Goal: Information Seeking & Learning: Learn about a topic

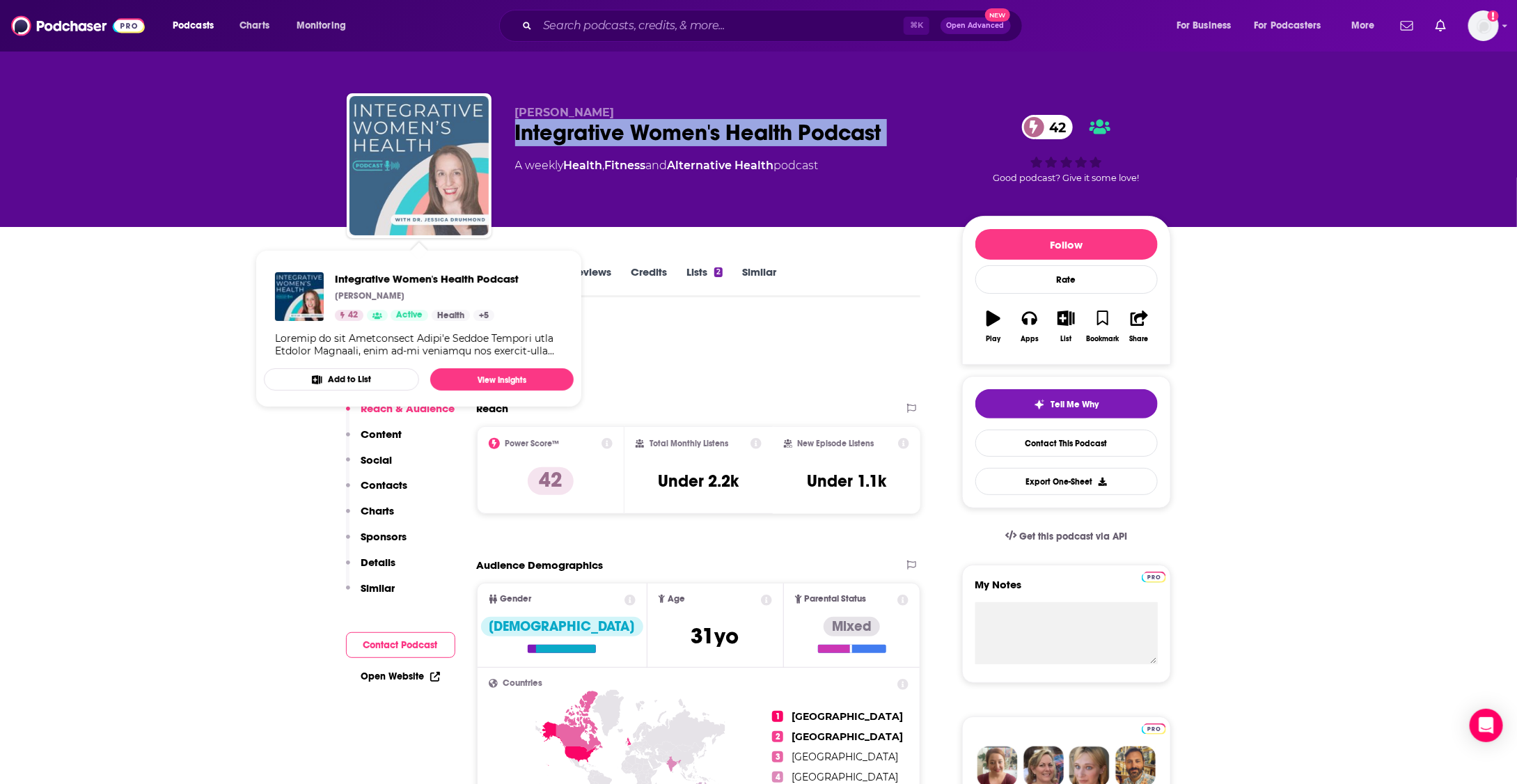
click at [452, 156] on img "Integrative Women's Health Podcast" at bounding box center [420, 166] width 140 height 140
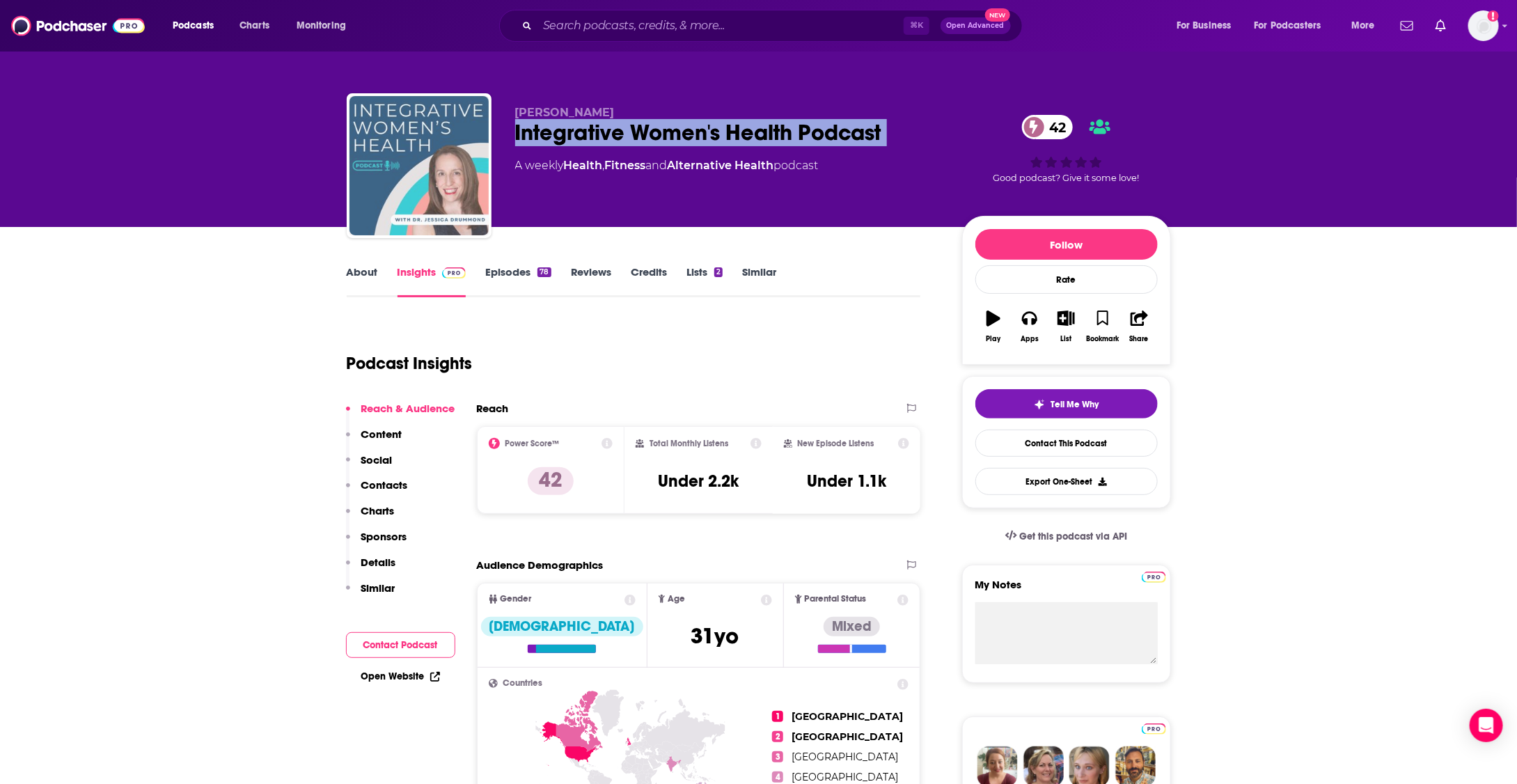
click at [452, 156] on img "Integrative Women's Health Podcast" at bounding box center [420, 166] width 140 height 140
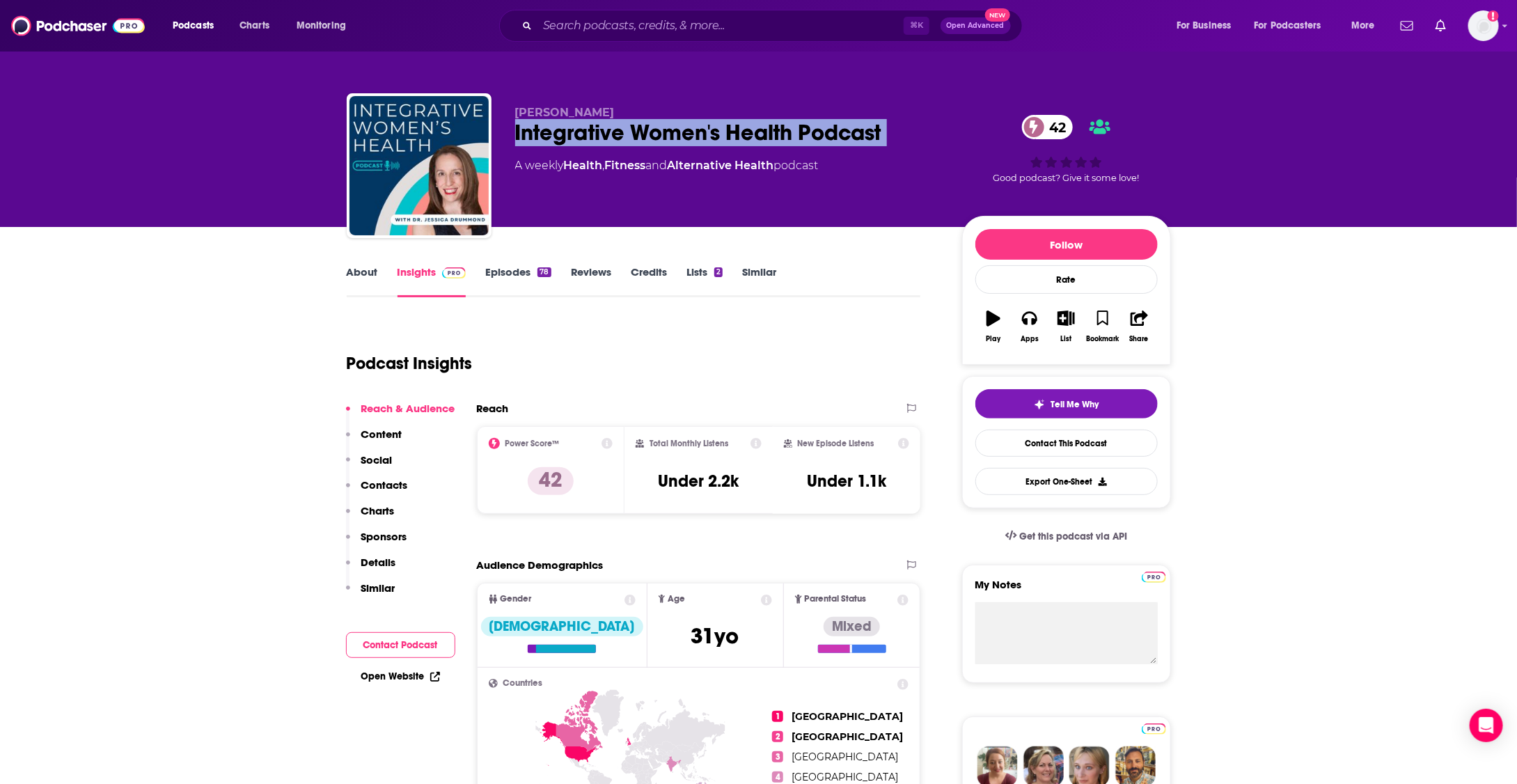
click at [377, 460] on p "Social" at bounding box center [377, 459] width 31 height 13
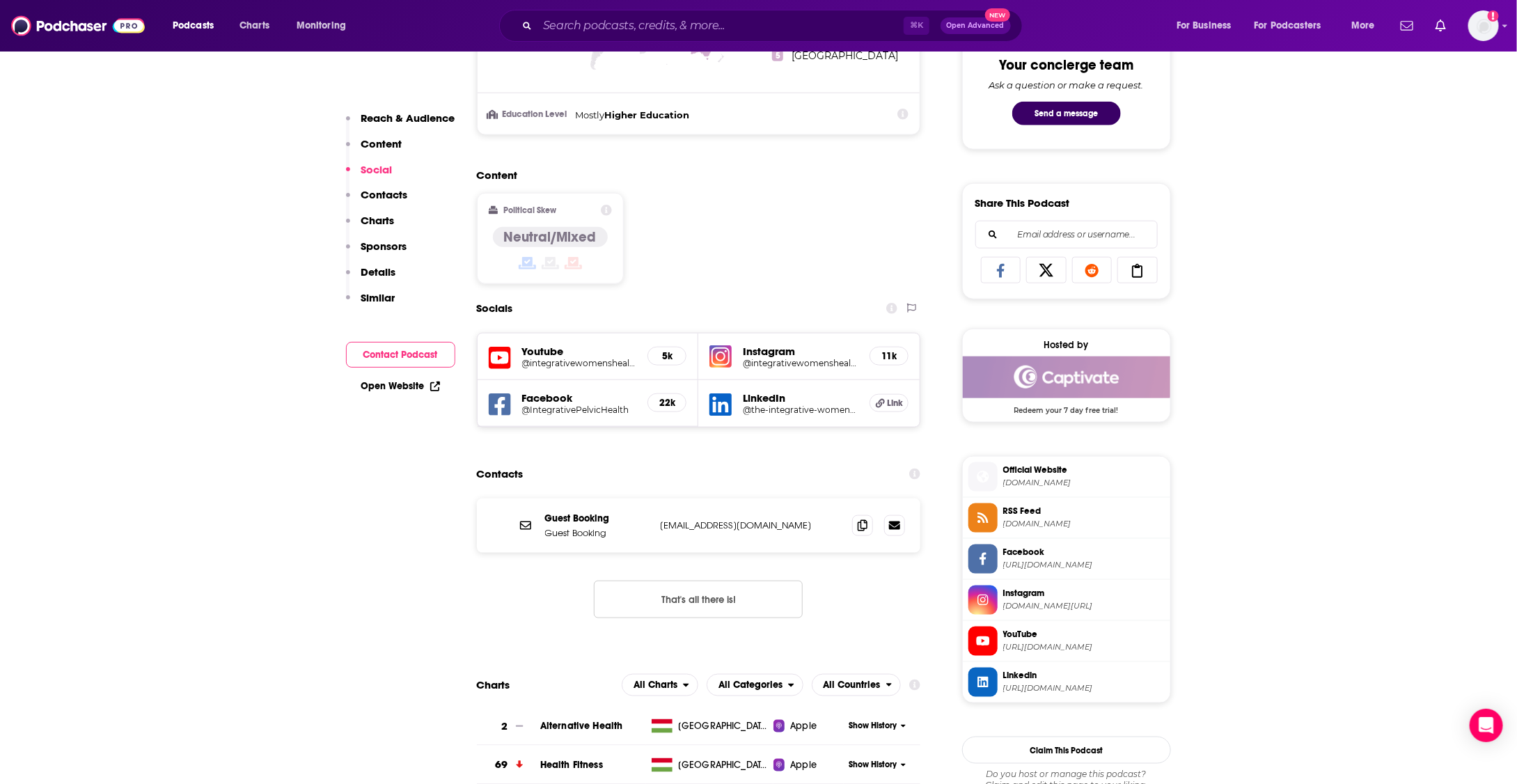
scroll to position [841, 0]
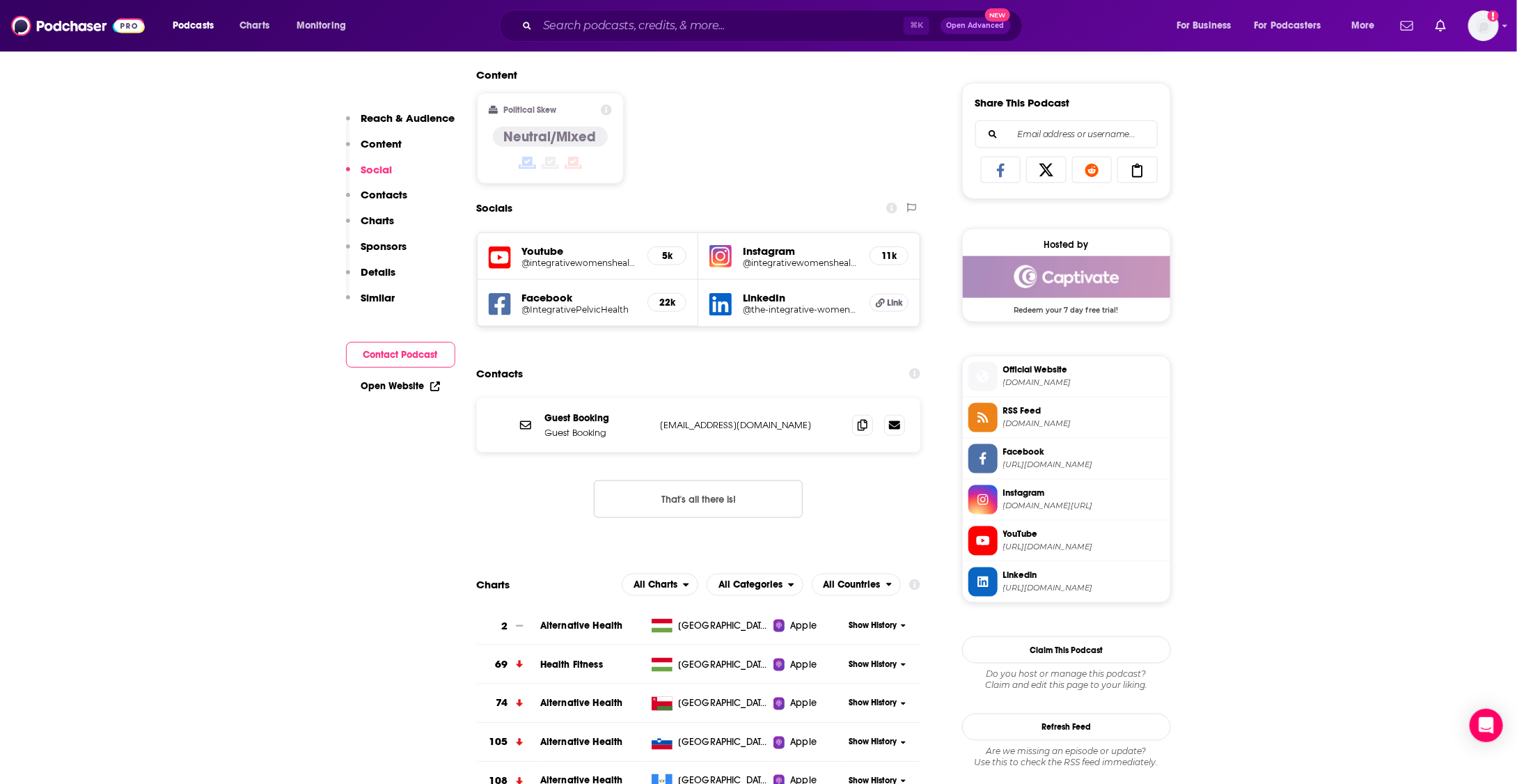
click at [763, 259] on h5 "@integrativewomenshealth" at bounding box center [800, 262] width 116 height 10
click at [610, 306] on h5 "@IntegrativePelvicHealth" at bounding box center [579, 309] width 115 height 10
click at [763, 299] on h5 "LinkedIn" at bounding box center [800, 297] width 116 height 13
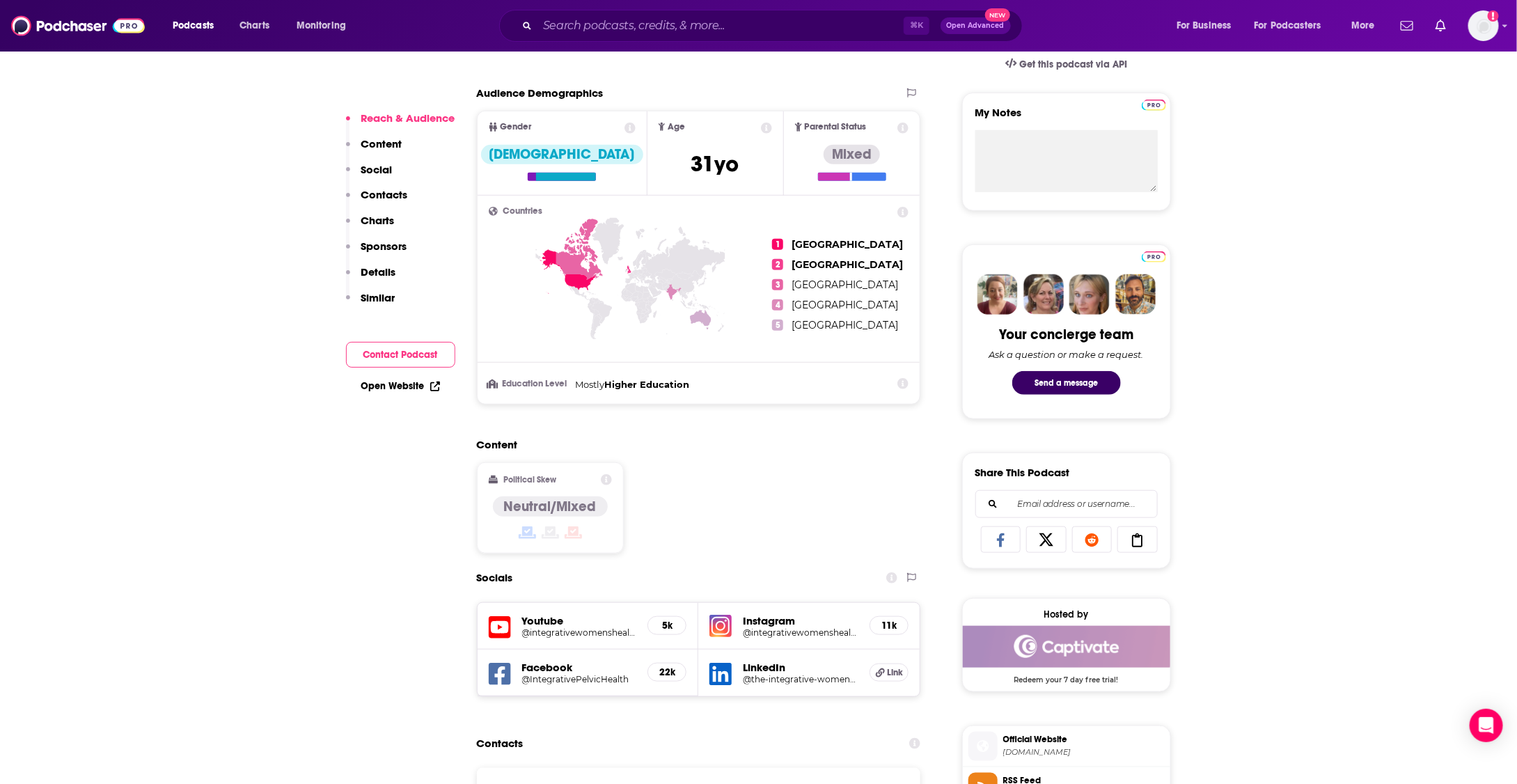
scroll to position [0, 0]
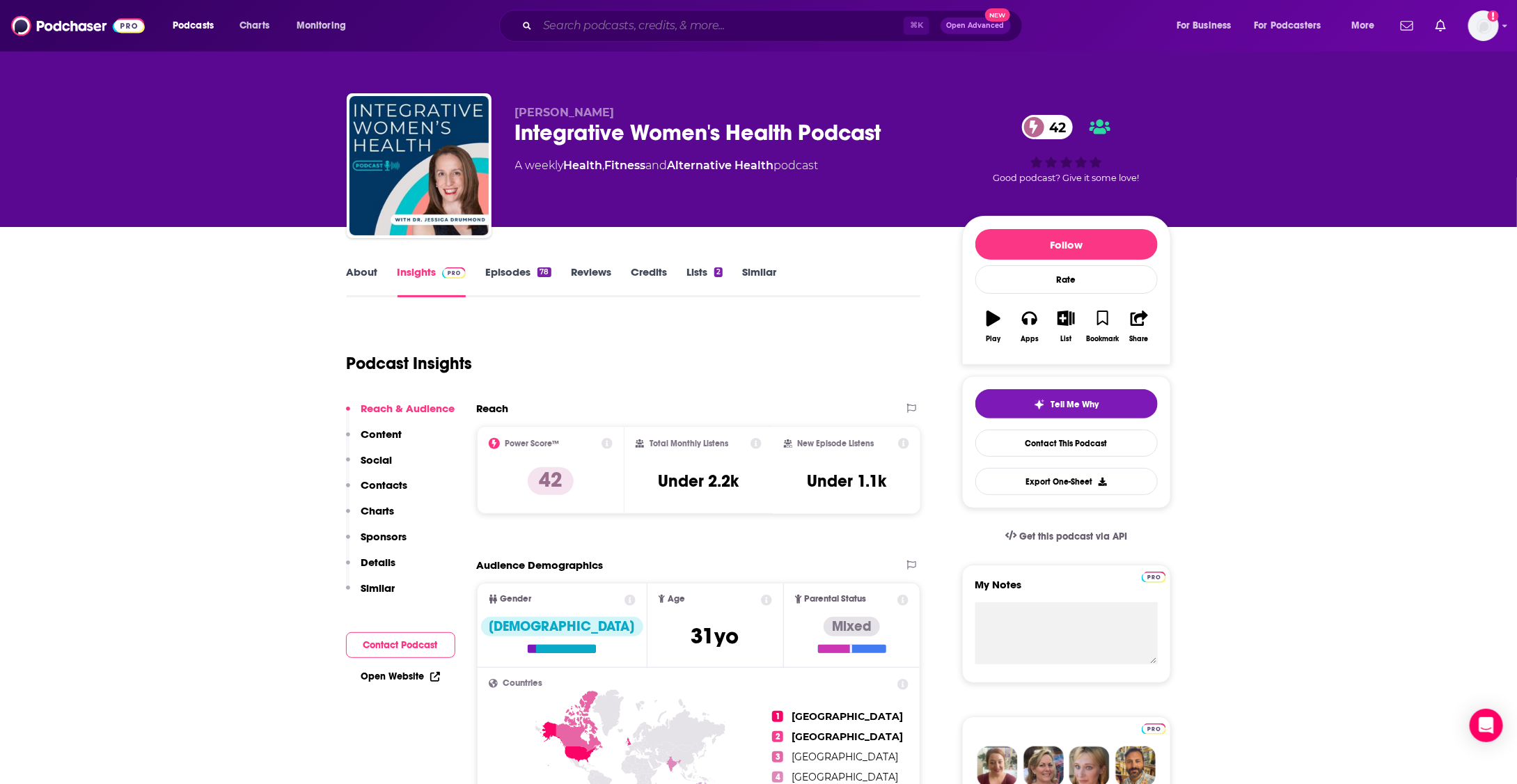
click at [664, 25] on input "Search podcasts, credits, & more..." at bounding box center [720, 26] width 366 height 22
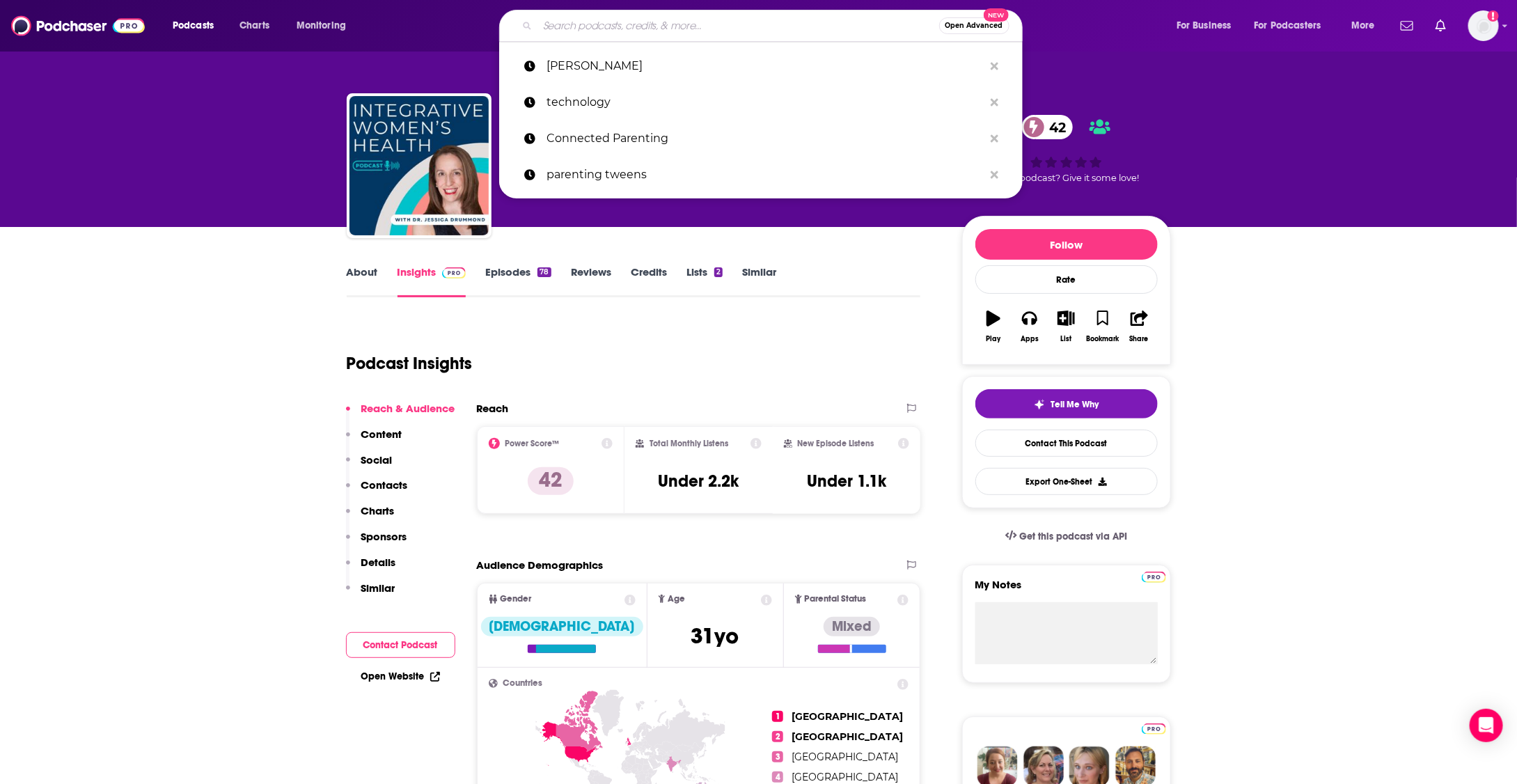
paste input "[PERSON_NAME][EMAIL_ADDRESS][DOMAIN_NAME]"
type input "[PERSON_NAME][EMAIL_ADDRESS][DOMAIN_NAME]"
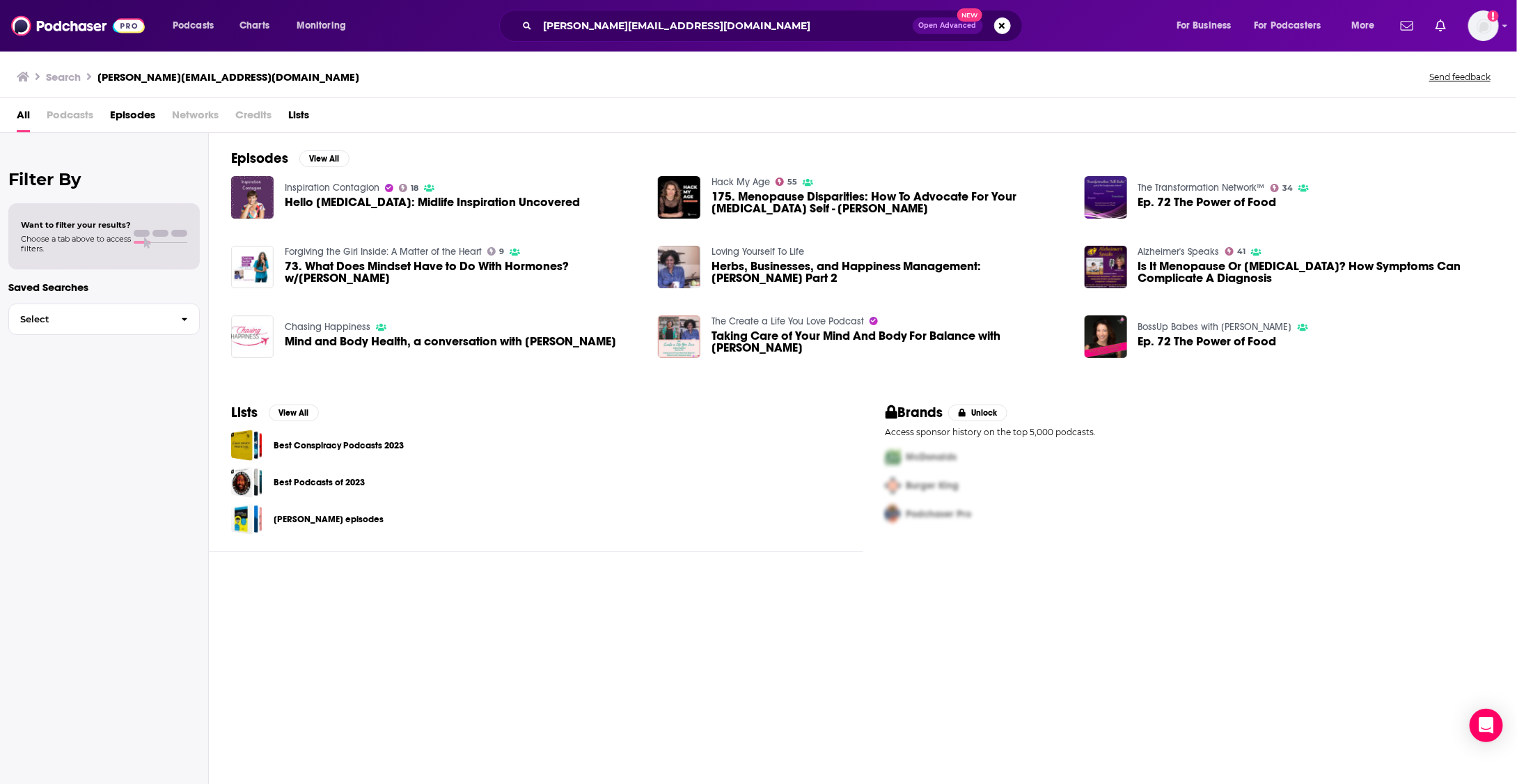
click at [466, 205] on span "Hello [MEDICAL_DATA]: Midlife Inspiration Uncovered" at bounding box center [432, 202] width 295 height 12
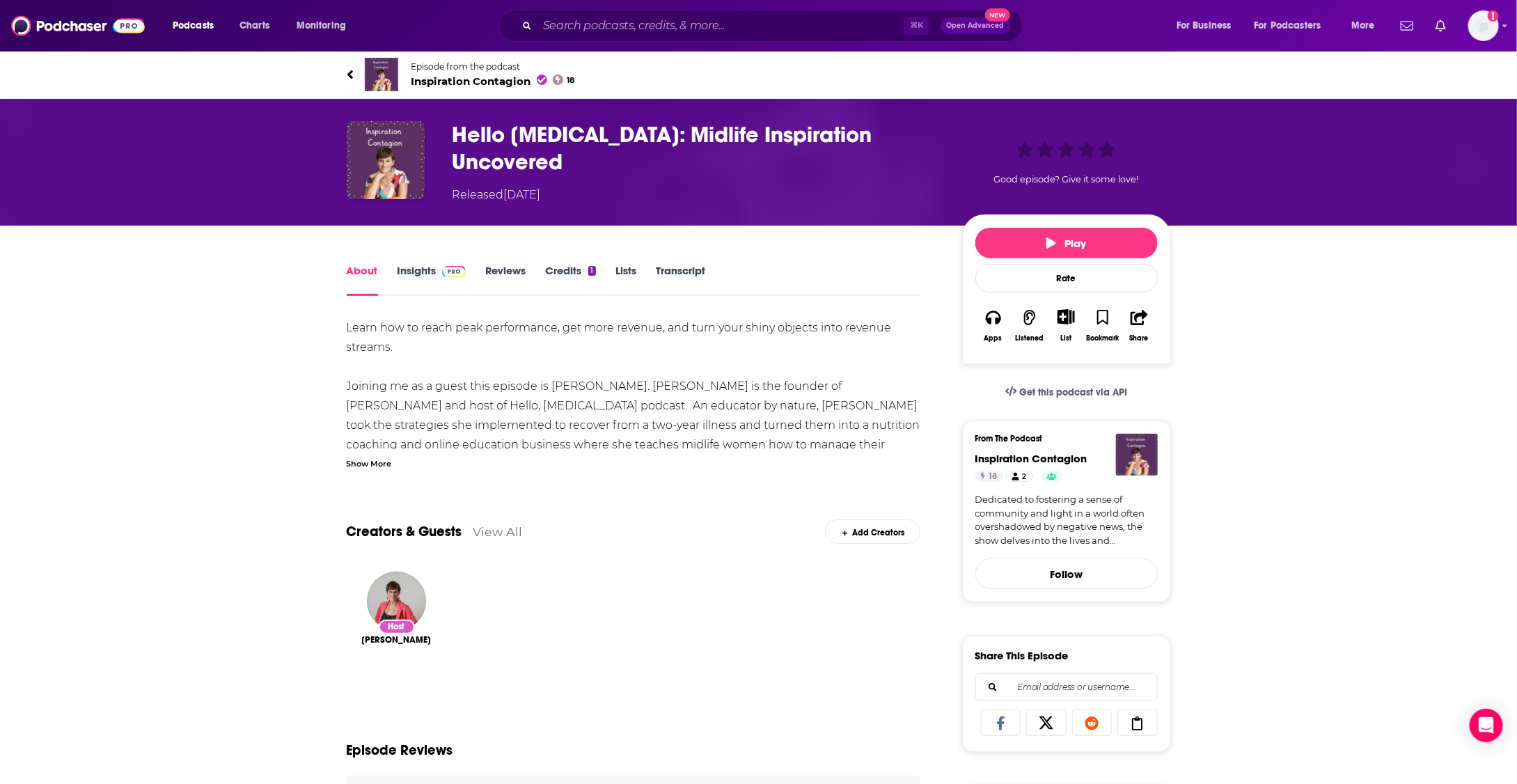
click at [473, 139] on h1 "Hello [MEDICAL_DATA]: Midlife Inspiration Uncovered" at bounding box center [696, 148] width 487 height 54
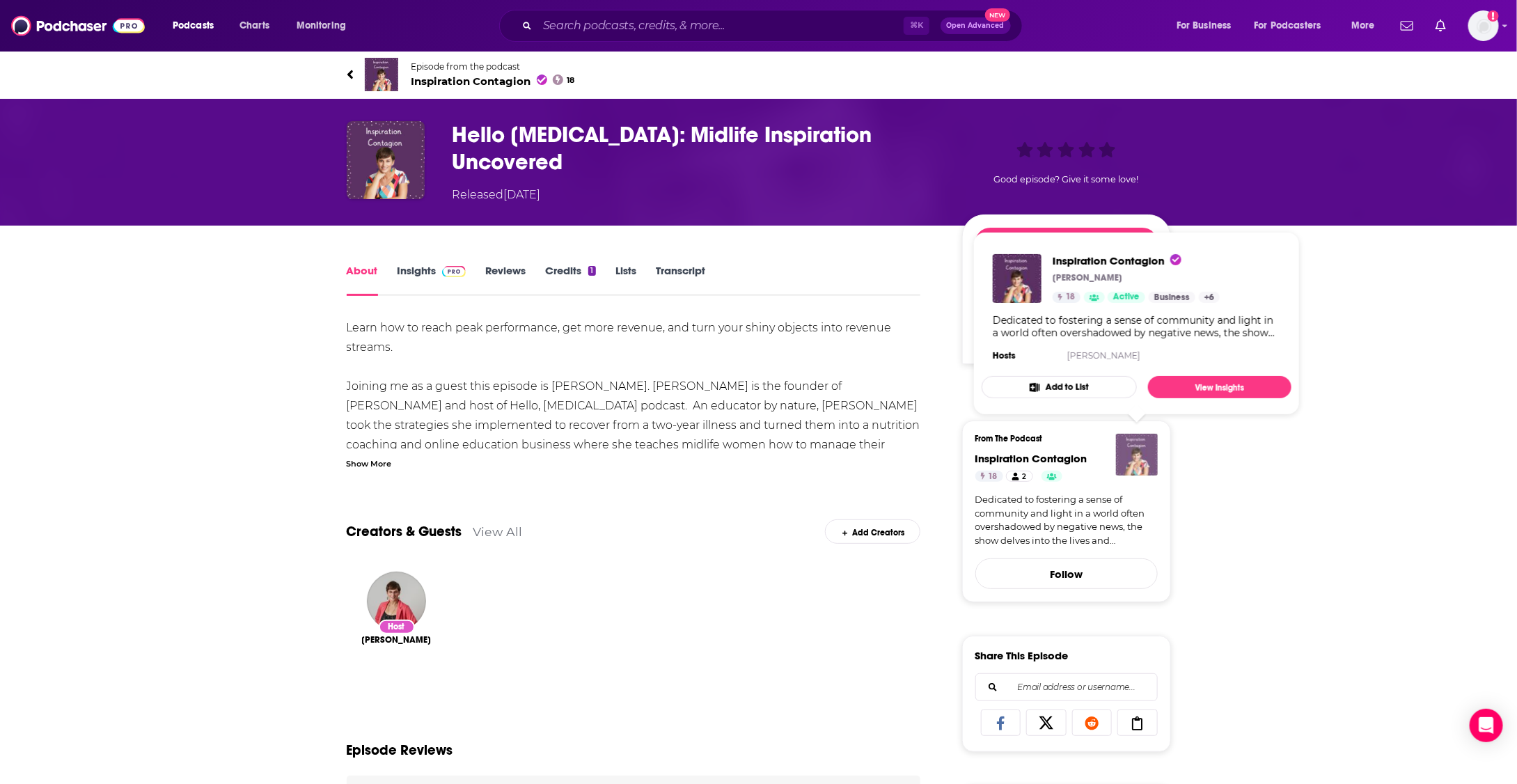
click at [1132, 448] on img "Inspiration Contagion" at bounding box center [1137, 454] width 42 height 42
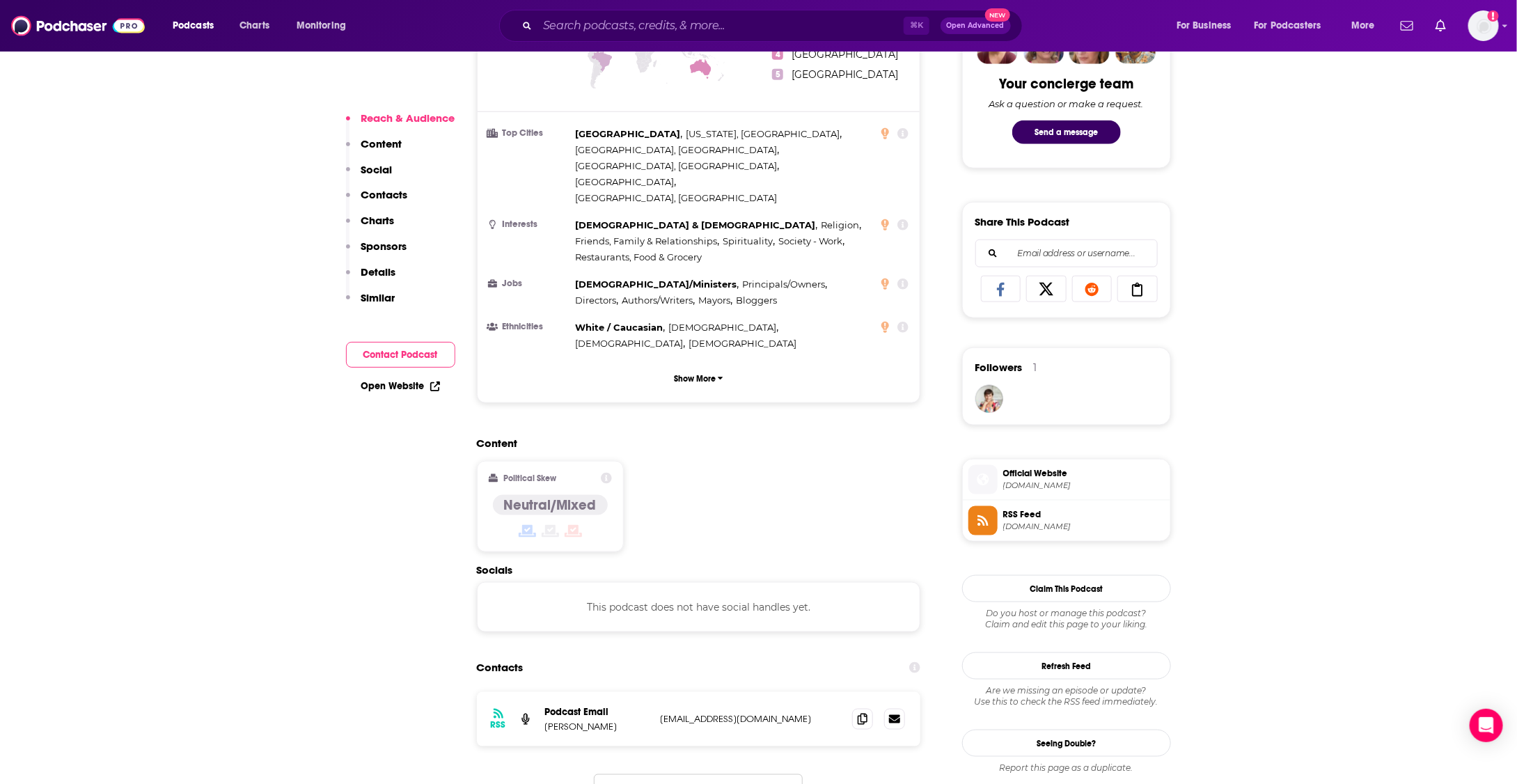
scroll to position [738, 0]
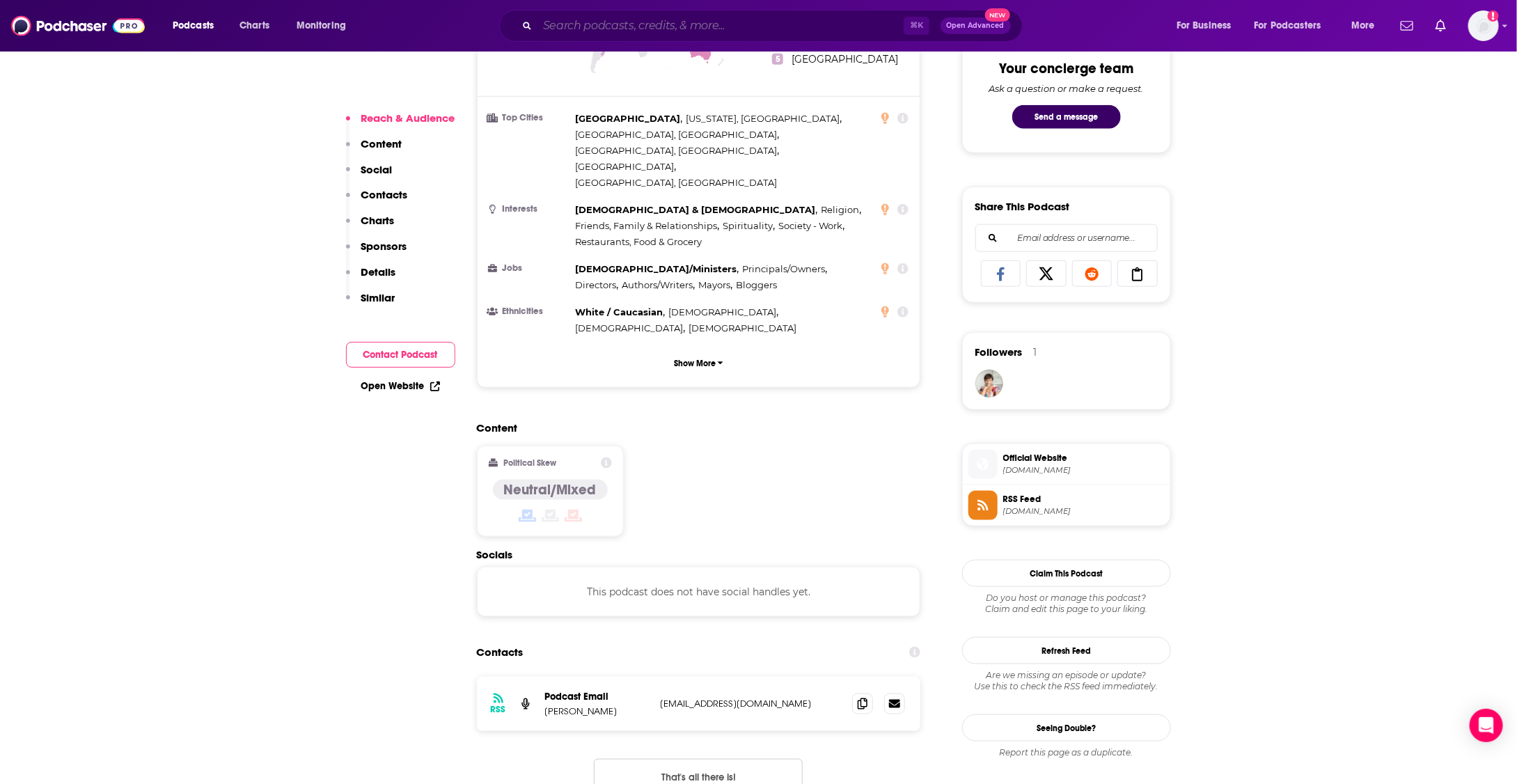
click at [572, 22] on input "Search podcasts, credits, & more..." at bounding box center [720, 26] width 366 height 22
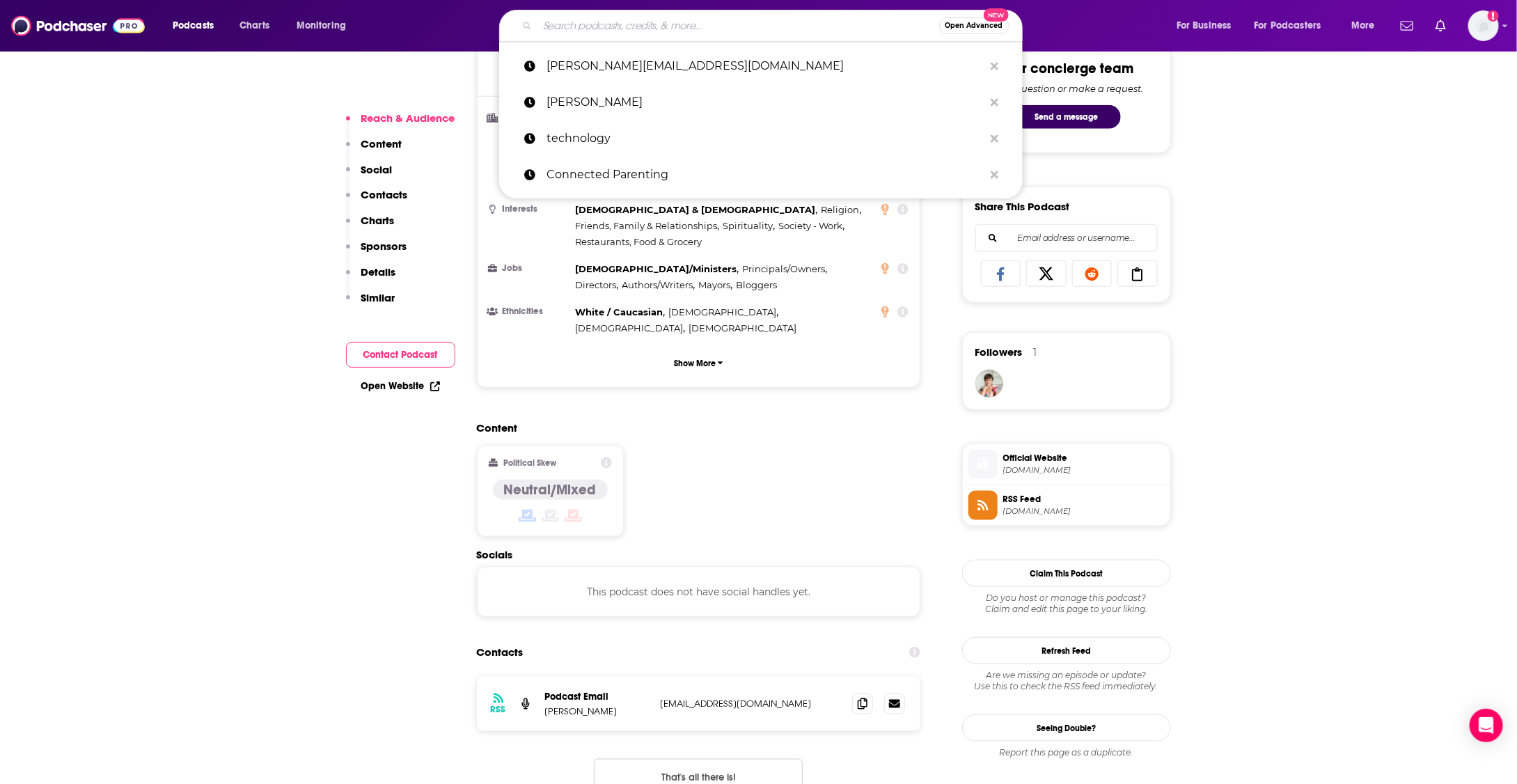
paste input "Hello, [MEDICAL_DATA]"
type input "Hello, [MEDICAL_DATA]"
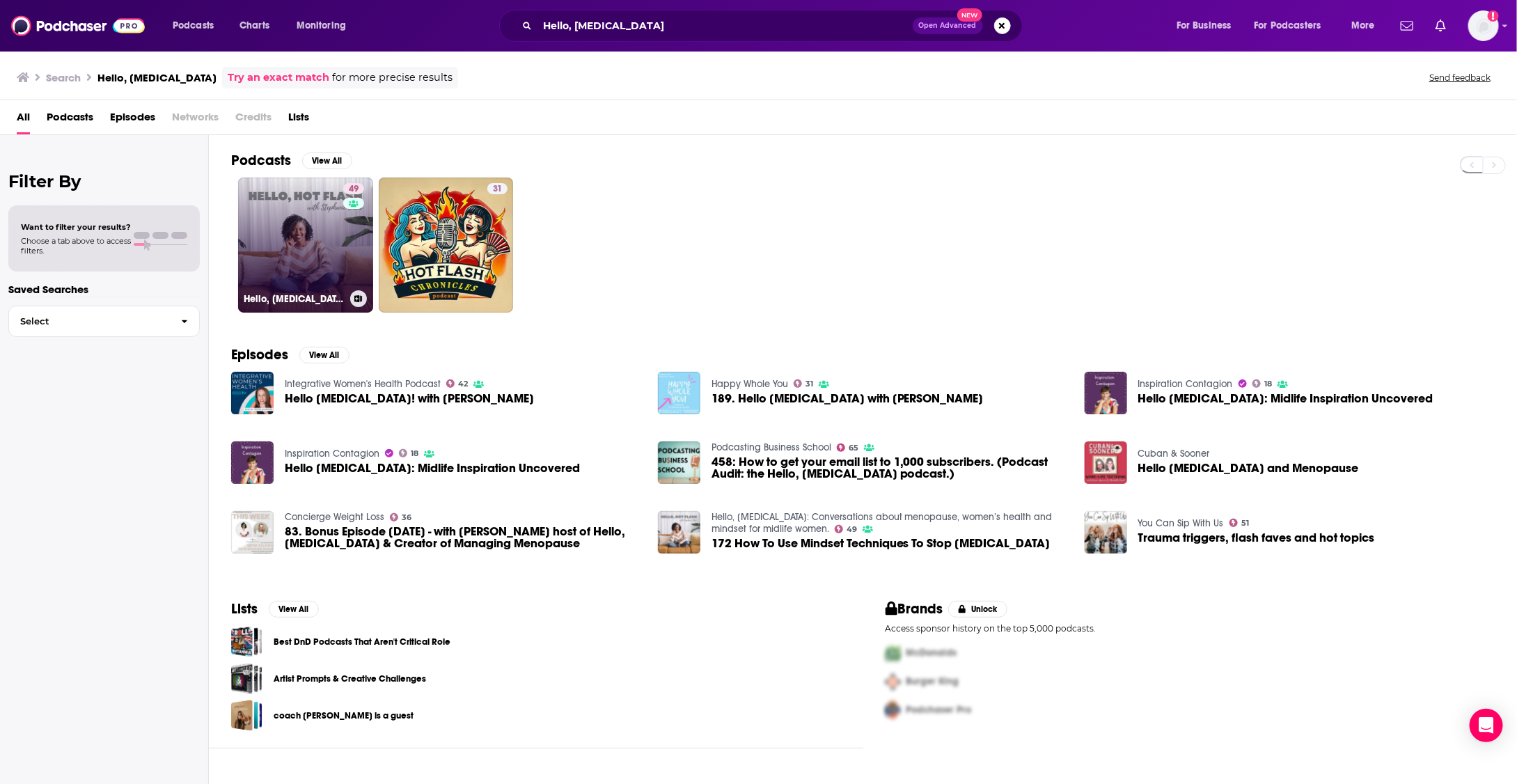
click at [288, 233] on link "49 Hello, [MEDICAL_DATA]: Conversations about menopause, women’s health and min…" at bounding box center [306, 245] width 135 height 135
